Goal: Find specific page/section: Find specific page/section

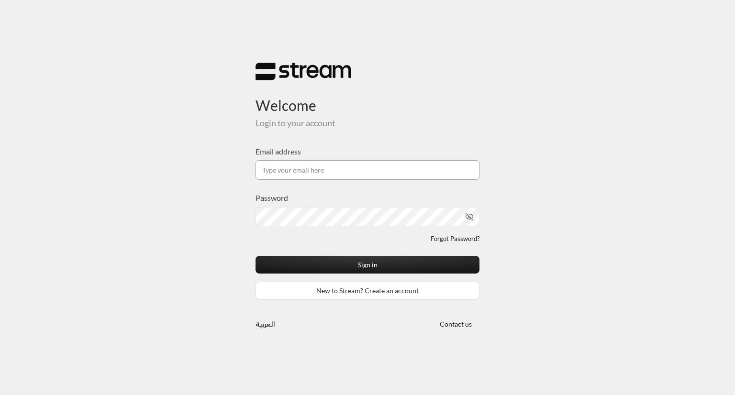
drag, startPoint x: 0, startPoint y: 0, endPoint x: 339, endPoint y: 175, distance: 381.0
click at [339, 175] on input "Email address" at bounding box center [367, 170] width 224 height 20
type input "[EMAIL_ADDRESS][DOMAIN_NAME]"
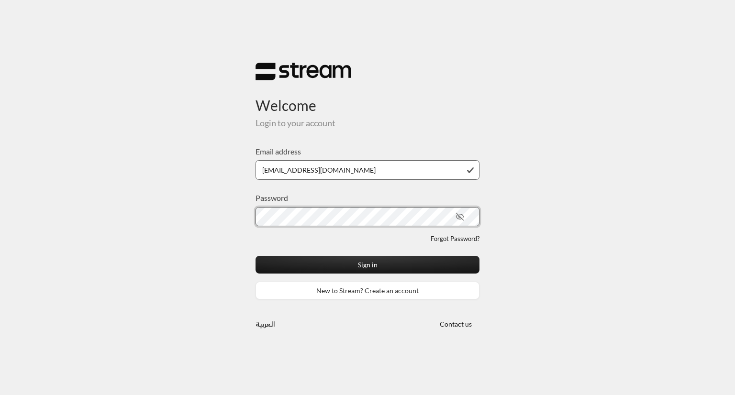
click at [255, 256] on button "Sign in" at bounding box center [367, 265] width 224 height 18
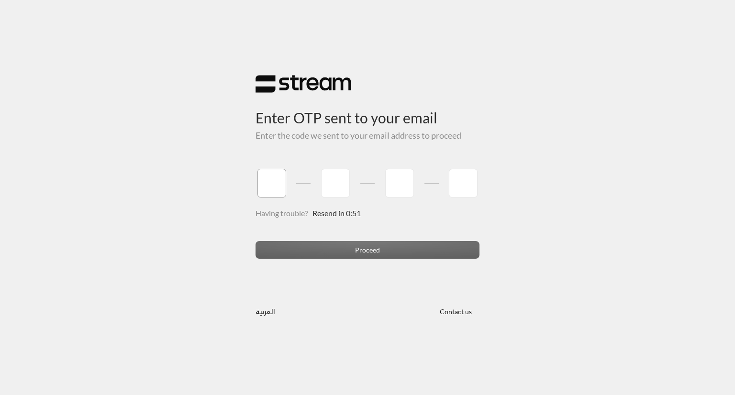
type input "5"
type input "9"
type input "8"
type input "2"
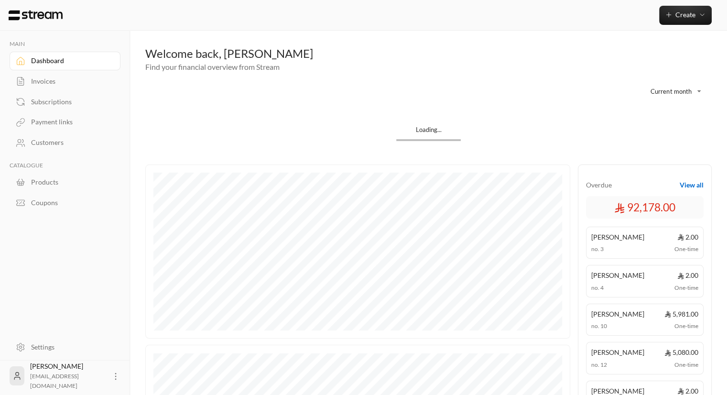
click at [57, 88] on link "Invoices" at bounding box center [65, 81] width 111 height 19
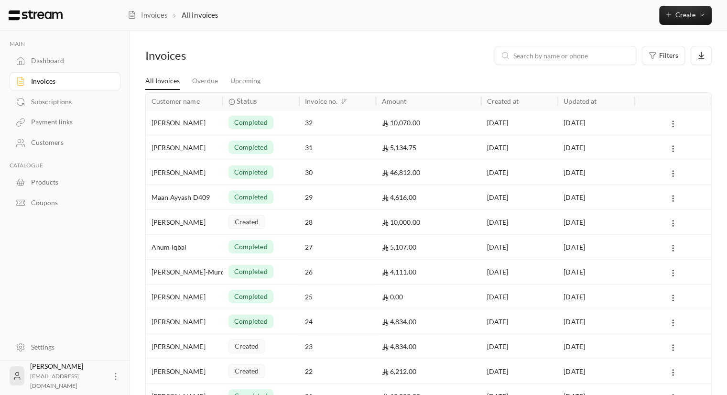
click at [673, 122] on icon at bounding box center [673, 124] width 9 height 9
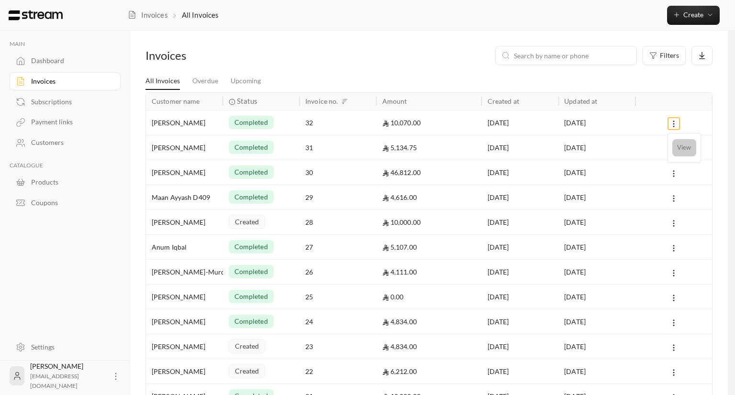
click at [683, 147] on li "View" at bounding box center [684, 147] width 24 height 17
